Goal: Information Seeking & Learning: Find specific page/section

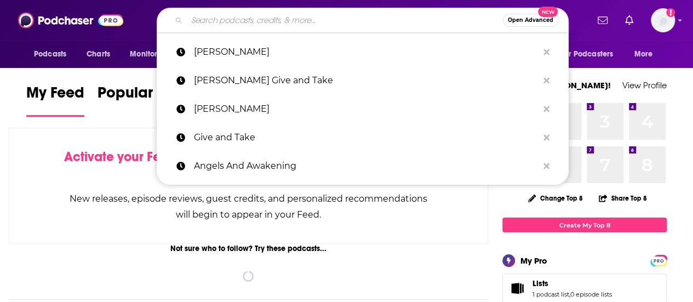
click at [277, 20] on input "Search podcasts, credits, & more..." at bounding box center [345, 20] width 316 height 18
paste input "Language of Love"
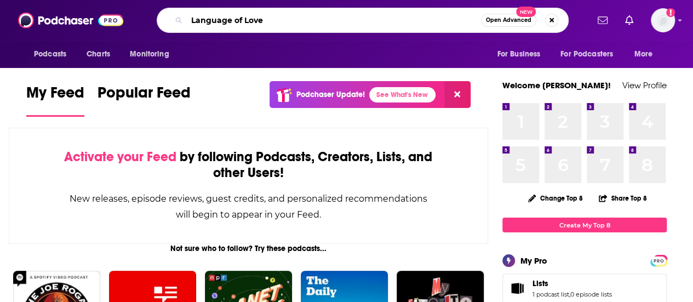
type input "Language of Love"
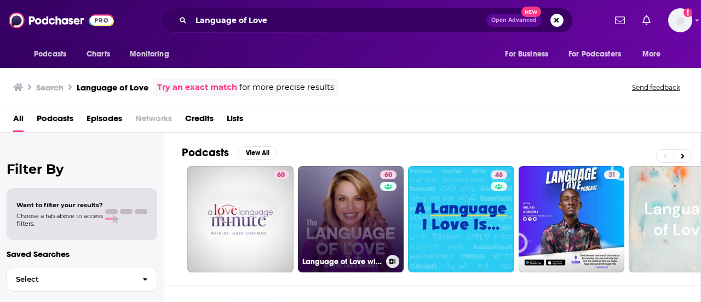
click at [359, 229] on link "60 Language of Love with [PERSON_NAME]" at bounding box center [351, 219] width 106 height 106
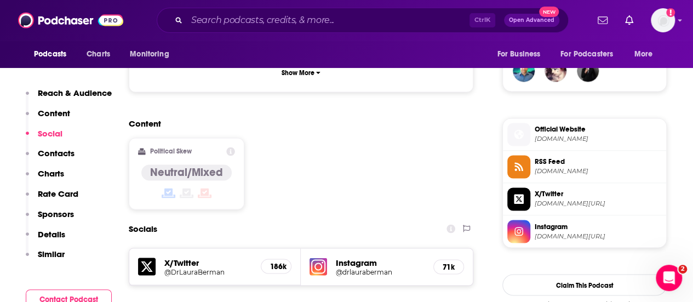
scroll to position [819, 0]
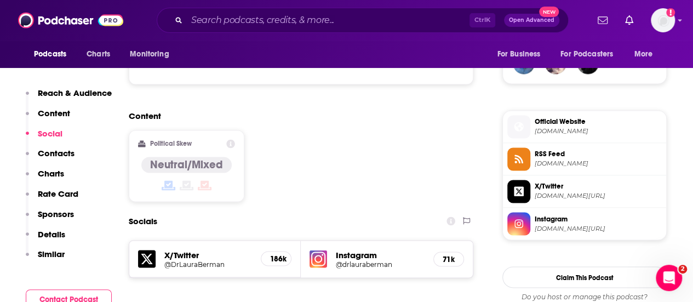
click at [545, 127] on span "[DOMAIN_NAME]" at bounding box center [597, 131] width 127 height 8
